Goal: Entertainment & Leisure: Consume media (video, audio)

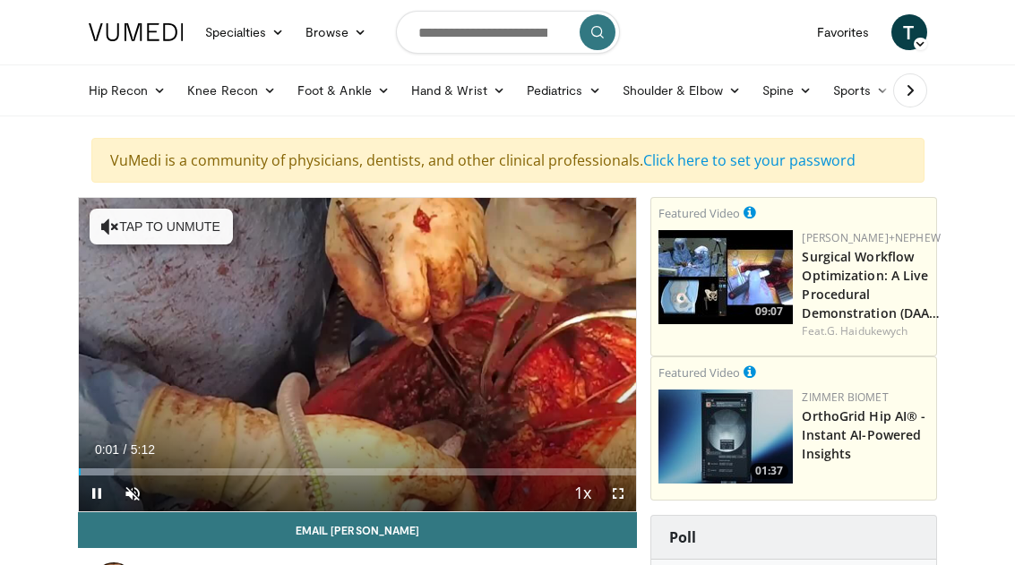
click at [150, 468] on div "Loaded : 6.36%" at bounding box center [358, 471] width 558 height 7
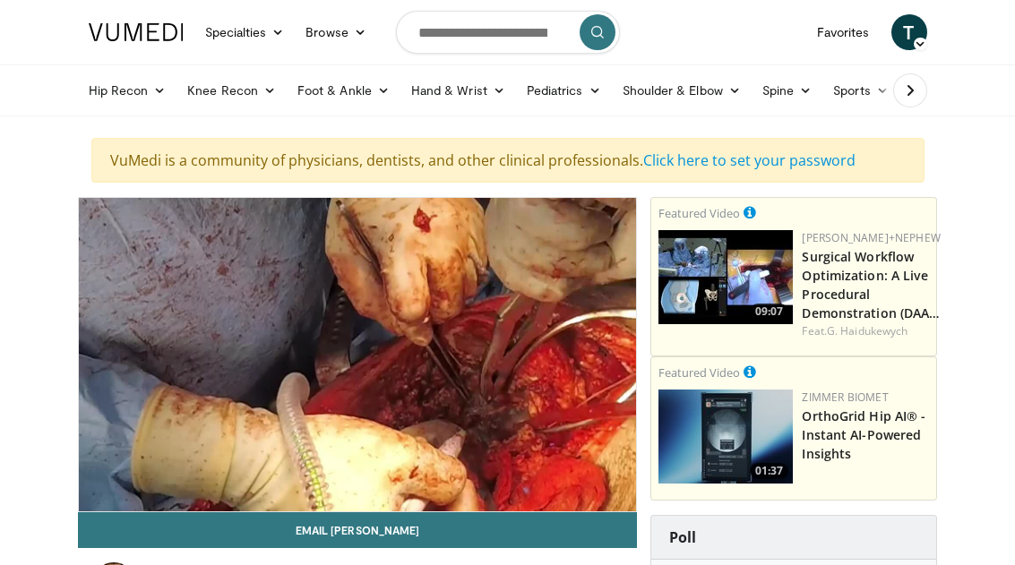
click at [228, 462] on div "10 seconds Tap to unmute" at bounding box center [358, 354] width 558 height 313
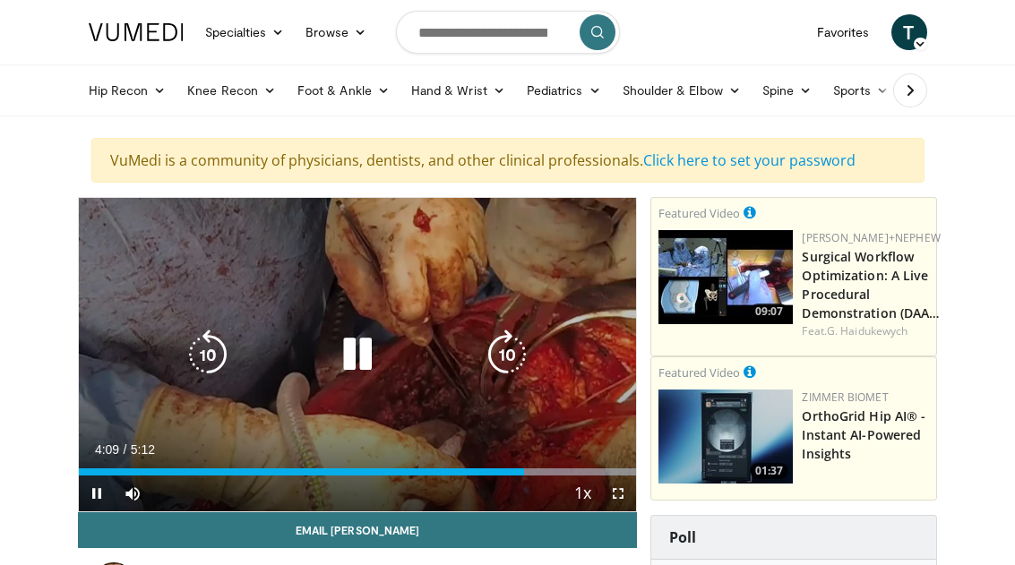
click at [533, 473] on div "Progress Bar" at bounding box center [512, 471] width 247 height 7
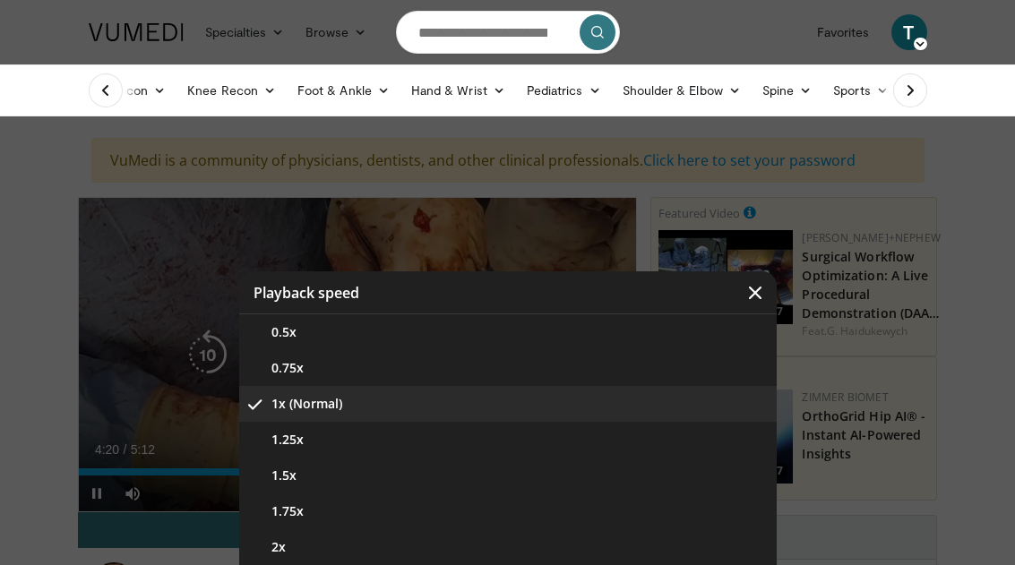
click at [151, 331] on div "Video Player" at bounding box center [507, 282] width 1015 height 565
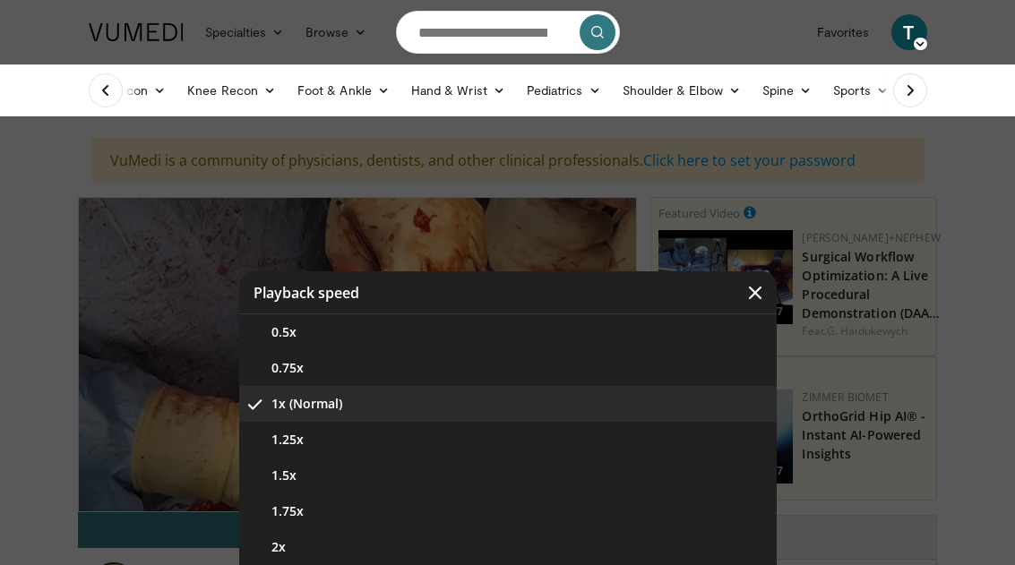
click at [766, 298] on button "Video Player" at bounding box center [755, 292] width 43 height 43
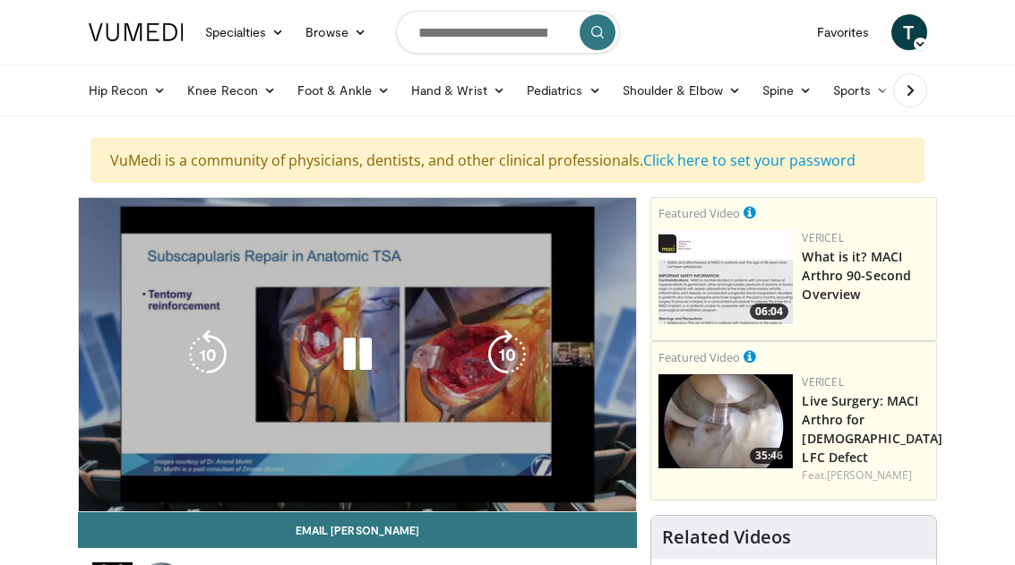
click at [463, 437] on div "10 seconds Tap to unmute" at bounding box center [358, 354] width 558 height 313
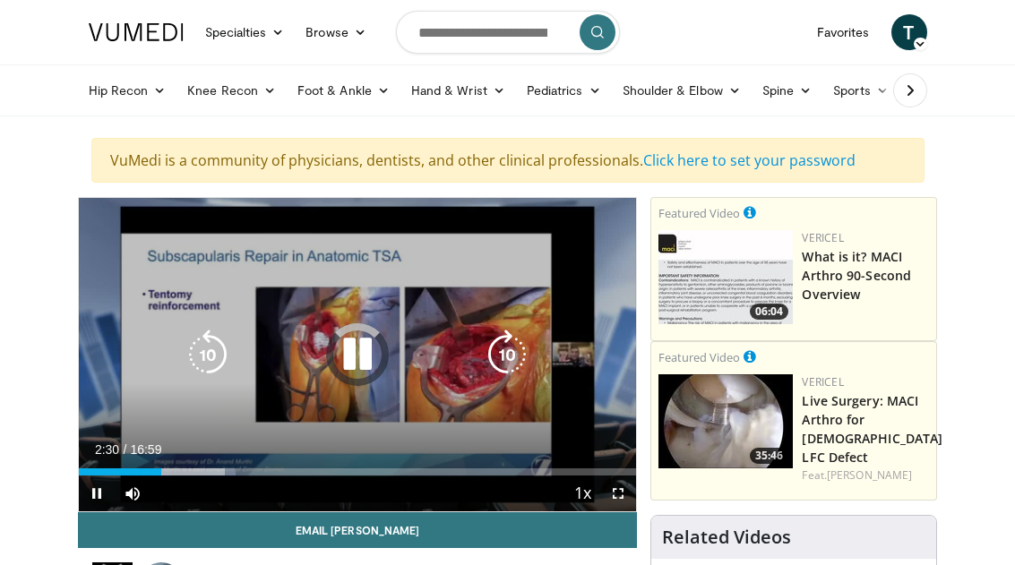
click at [162, 473] on div "Loaded : 28.23%" at bounding box center [158, 471] width 158 height 7
click at [160, 461] on div "Loaded : 26.51%" at bounding box center [358, 467] width 558 height 17
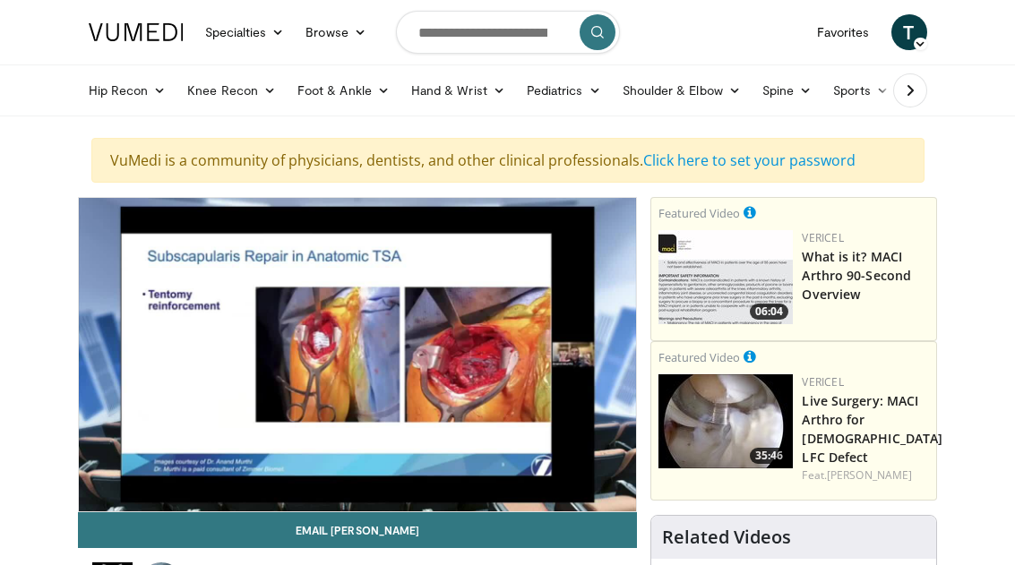
click at [166, 504] on div "Progress Bar" at bounding box center [185, 507] width 60 height 7
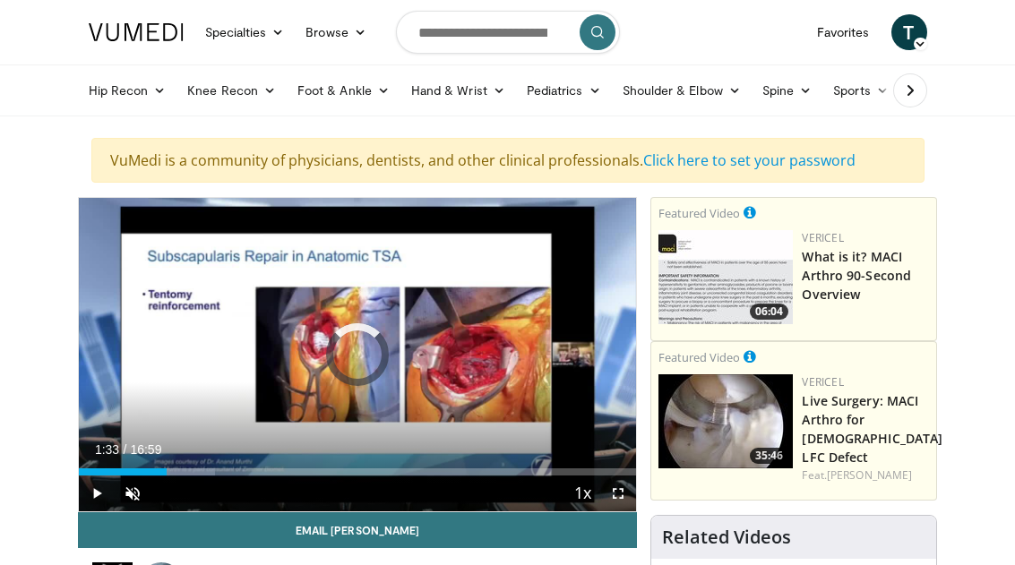
click at [133, 468] on div "Loaded : 24.55%" at bounding box center [147, 471] width 137 height 7
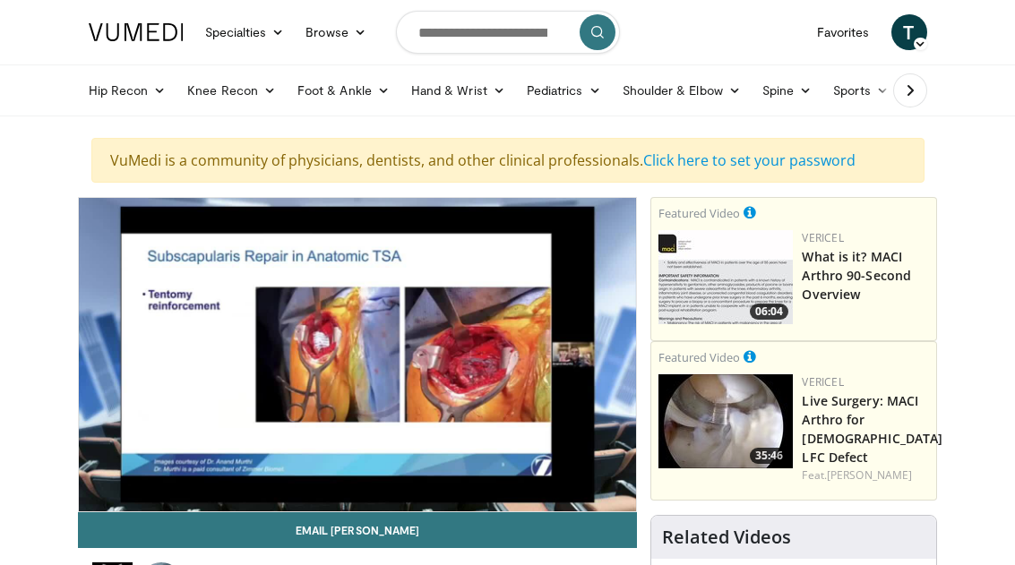
click at [232, 358] on icon "Video Player" at bounding box center [208, 355] width 50 height 50
